Goal: Use online tool/utility: Utilize a website feature to perform a specific function

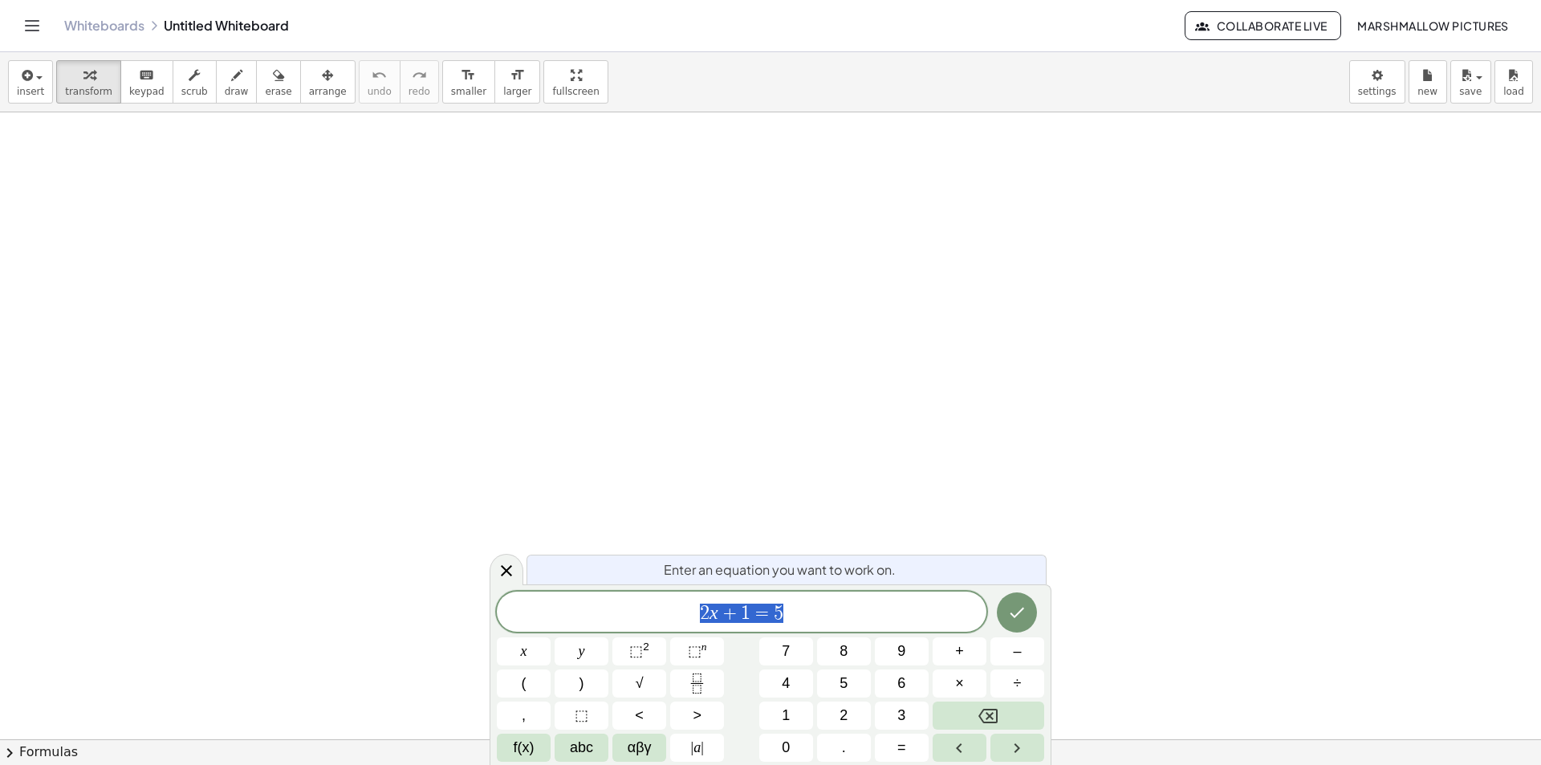
click at [493, 588] on div "Enter an equation you want to work on. 2 x + 1 = 5 x y ⬚ 2 ⬚ n 7 8 9 + – ( ) √ …" at bounding box center [770, 674] width 562 height 181
drag, startPoint x: 510, startPoint y: 575, endPoint x: 326, endPoint y: 163, distance: 451.9
click at [510, 569] on icon at bounding box center [506, 570] width 19 height 19
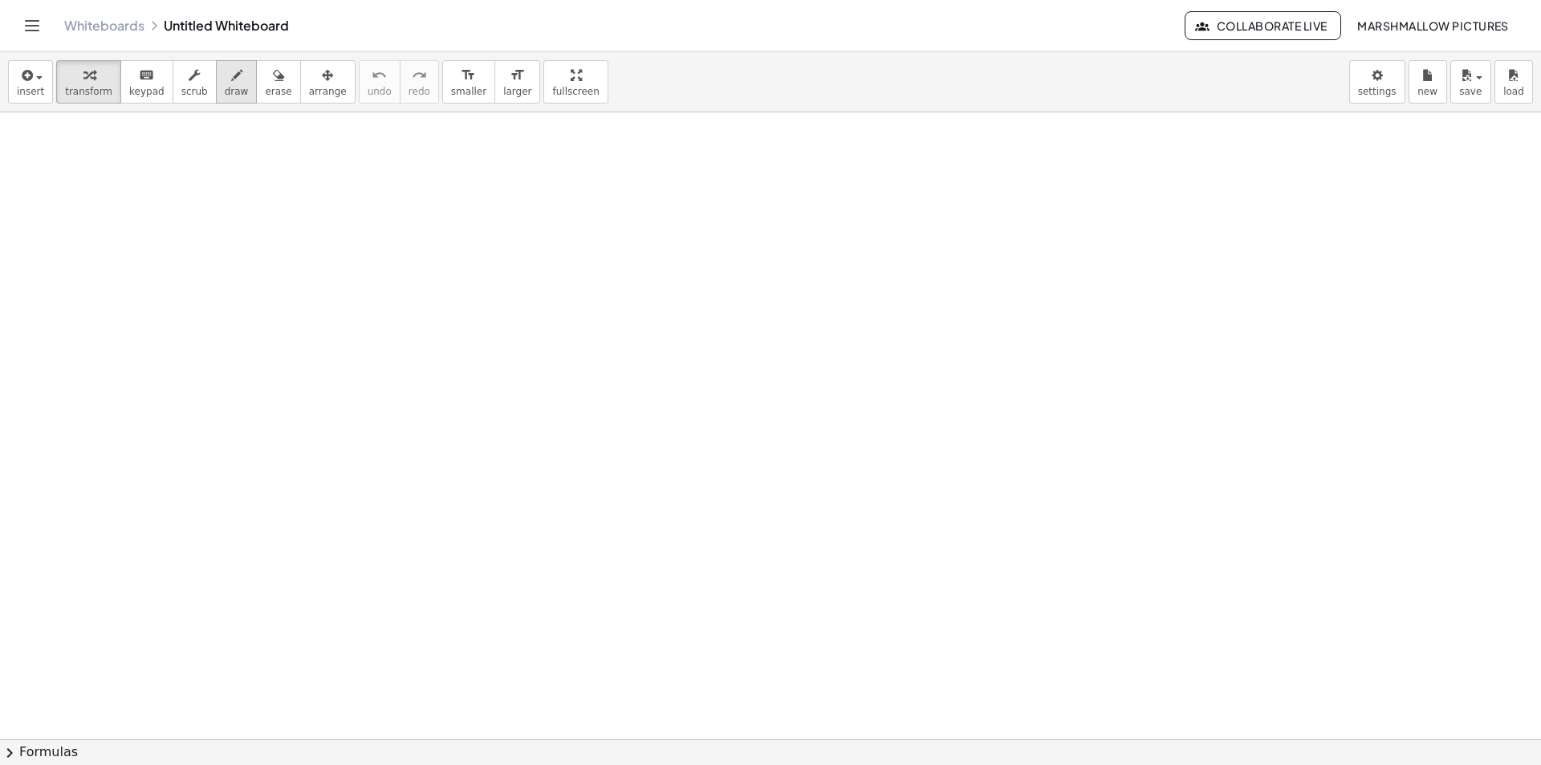
click at [225, 90] on span "draw" at bounding box center [237, 91] width 24 height 11
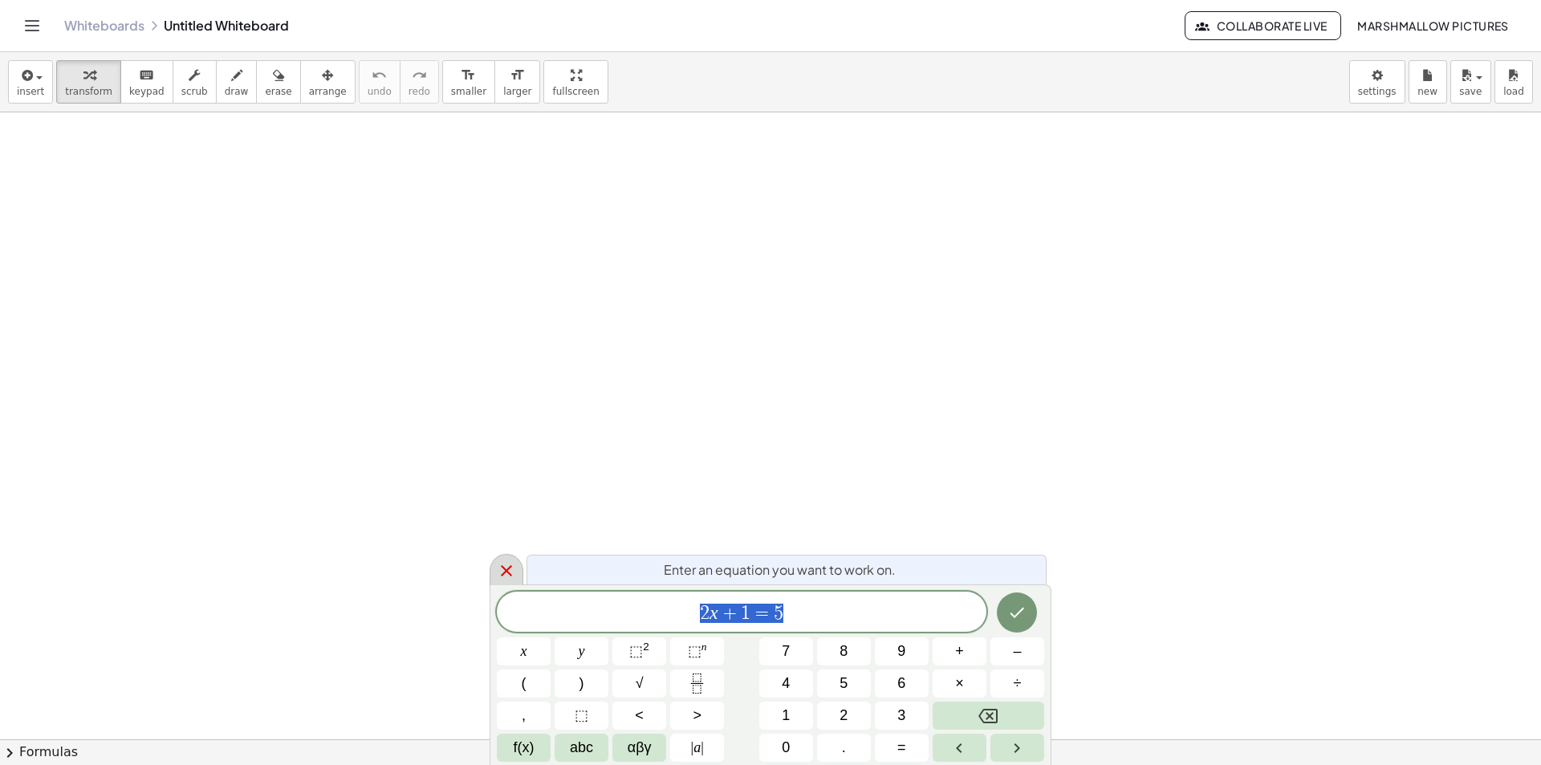
click at [512, 563] on icon at bounding box center [506, 570] width 19 height 19
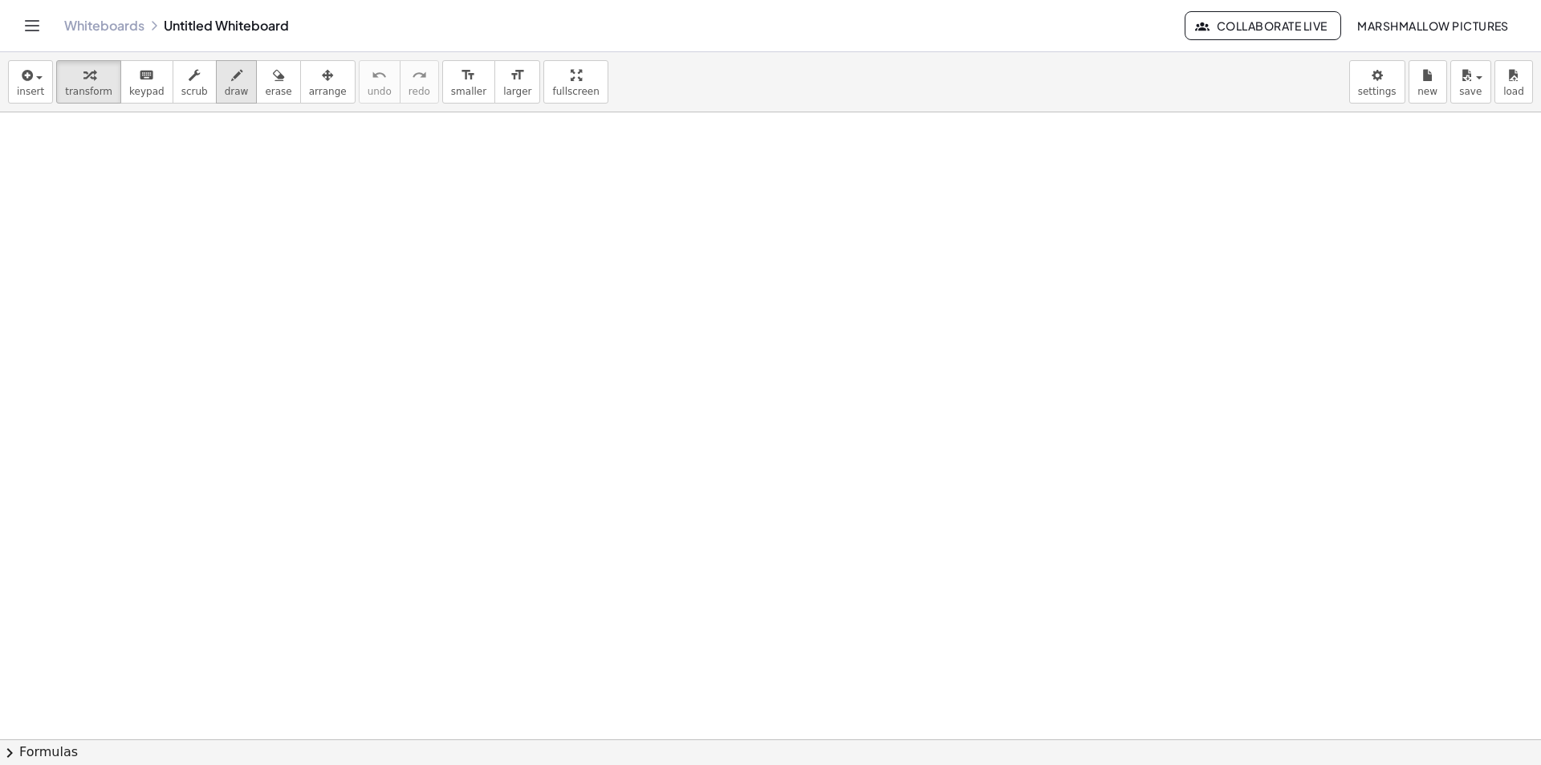
click at [231, 71] on icon "button" at bounding box center [236, 75] width 11 height 19
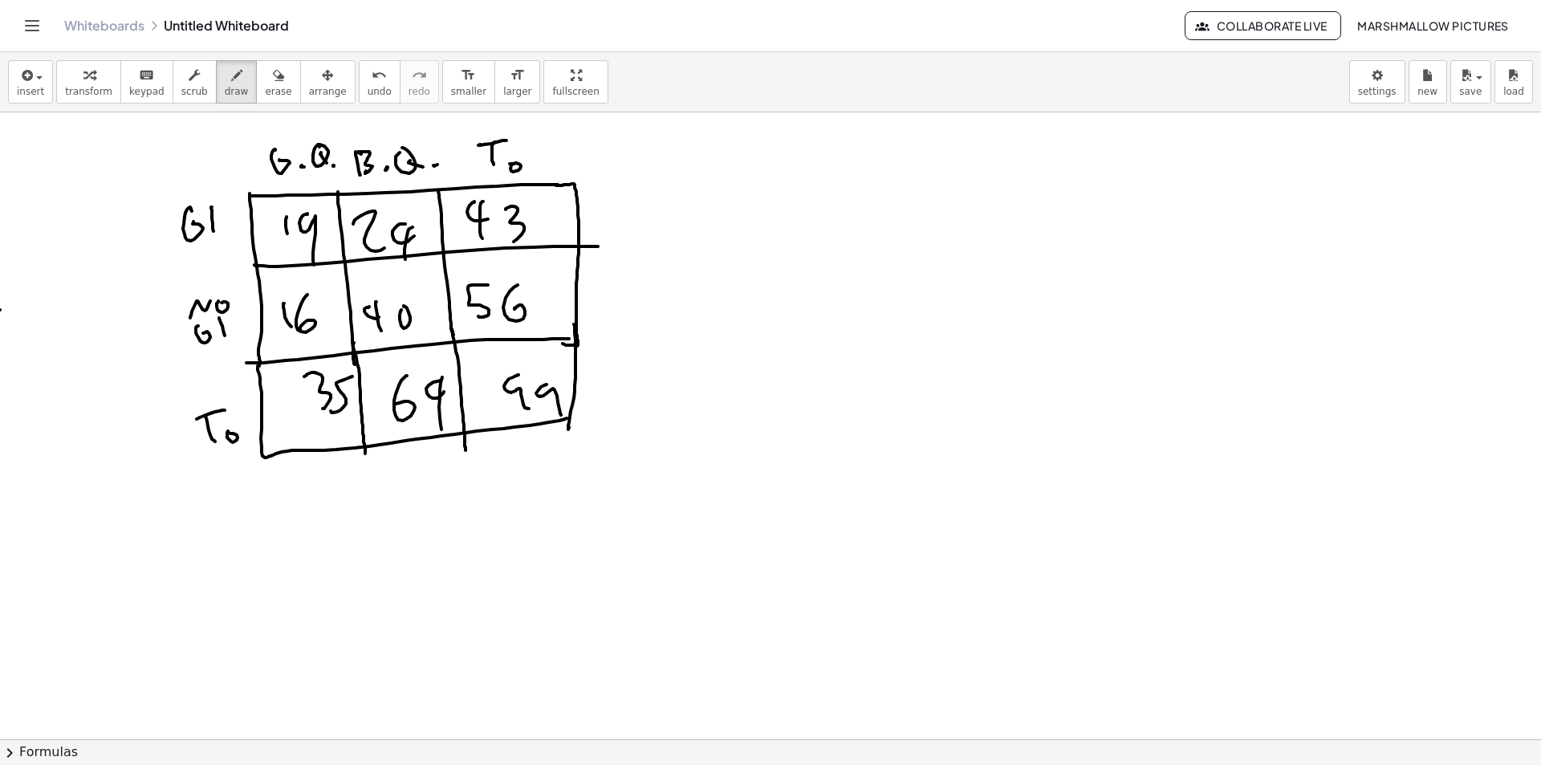
drag, startPoint x: 433, startPoint y: 1, endPoint x: 0, endPoint y: 310, distance: 532.2
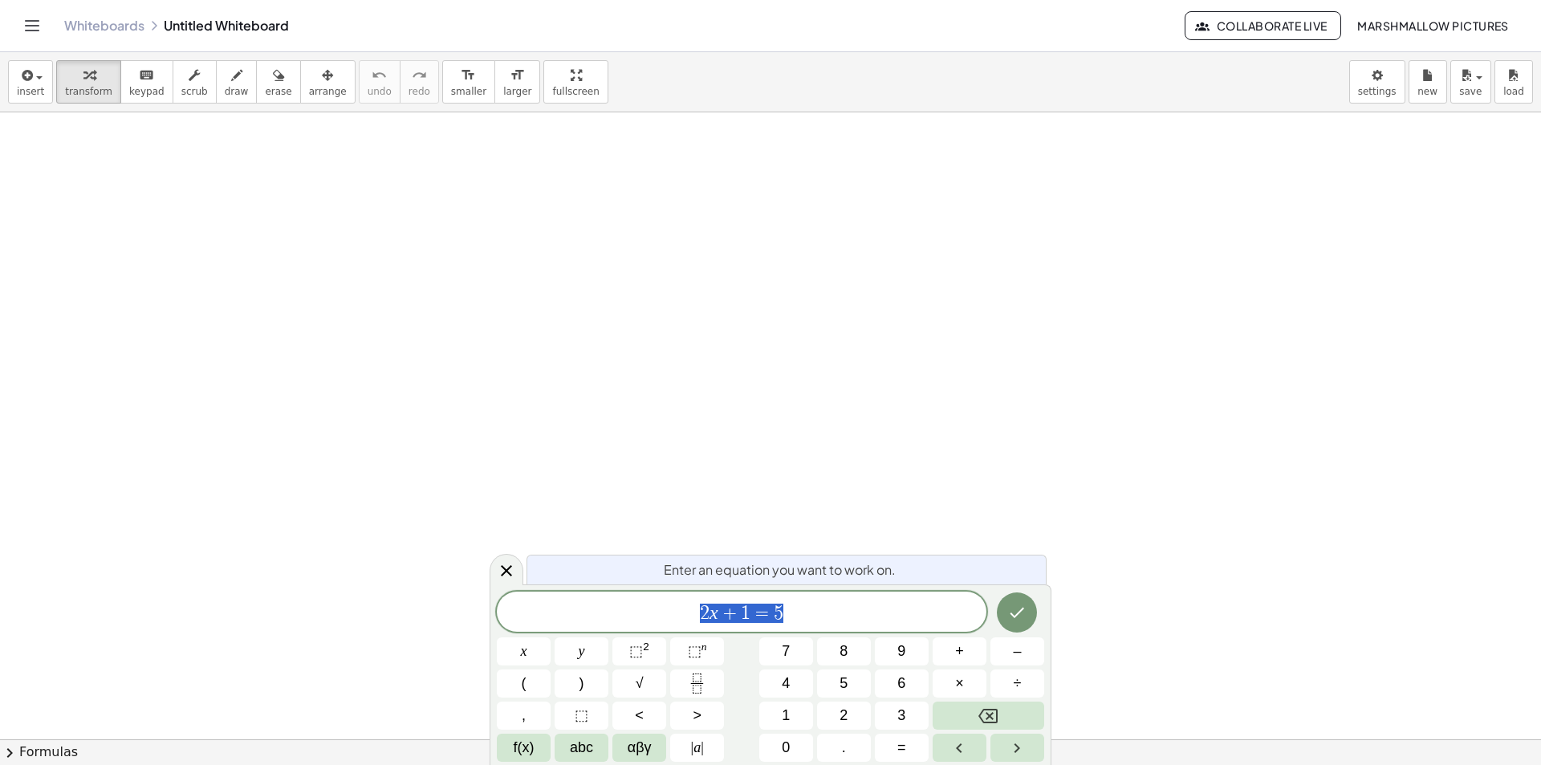
click at [231, 77] on icon "button" at bounding box center [236, 75] width 11 height 19
click at [231, 75] on icon "button" at bounding box center [236, 75] width 11 height 19
click at [0, 0] on div at bounding box center [0, 0] width 0 height 0
